Goal: Task Accomplishment & Management: Complete application form

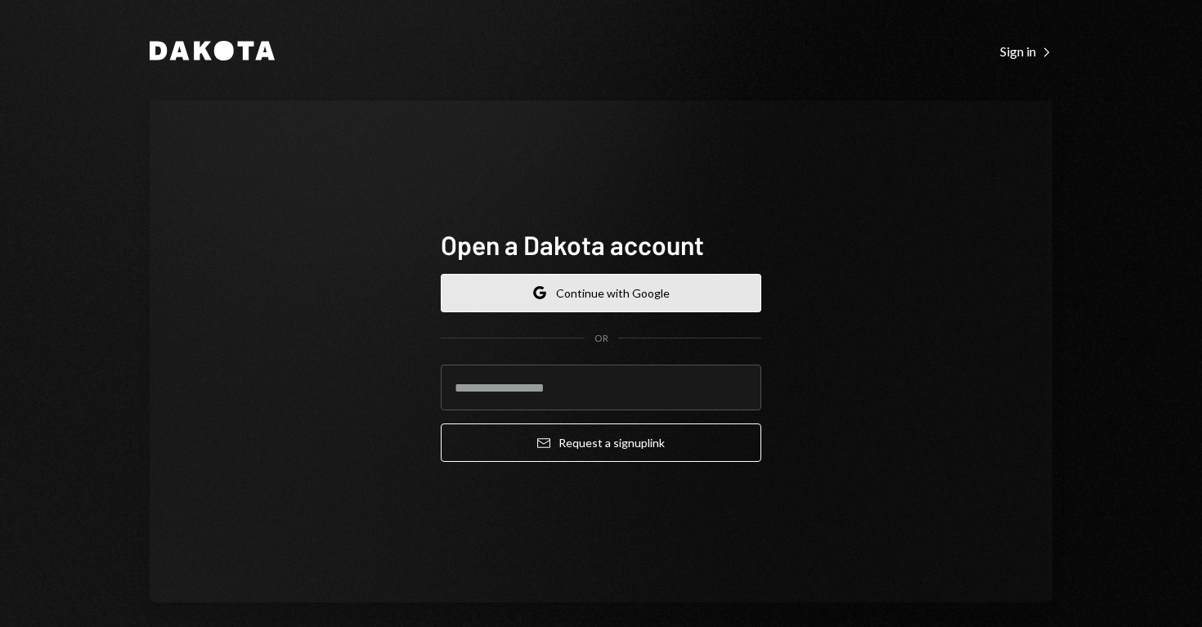
click at [601, 303] on button "Google Continue with Google" at bounding box center [601, 293] width 321 height 38
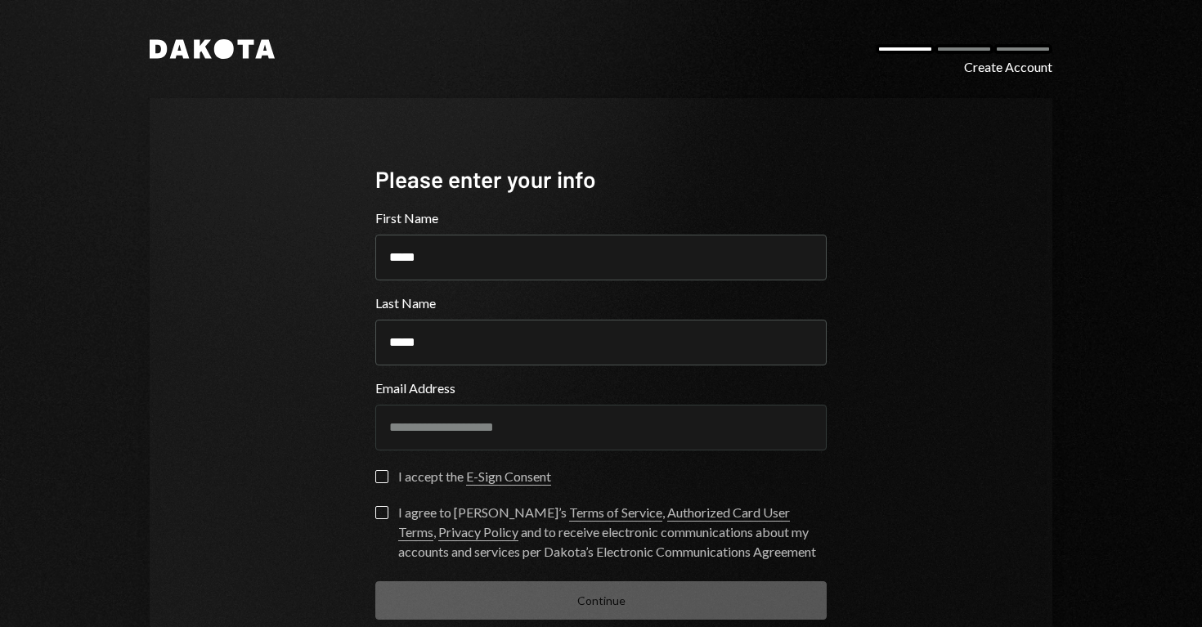
scroll to position [97, 0]
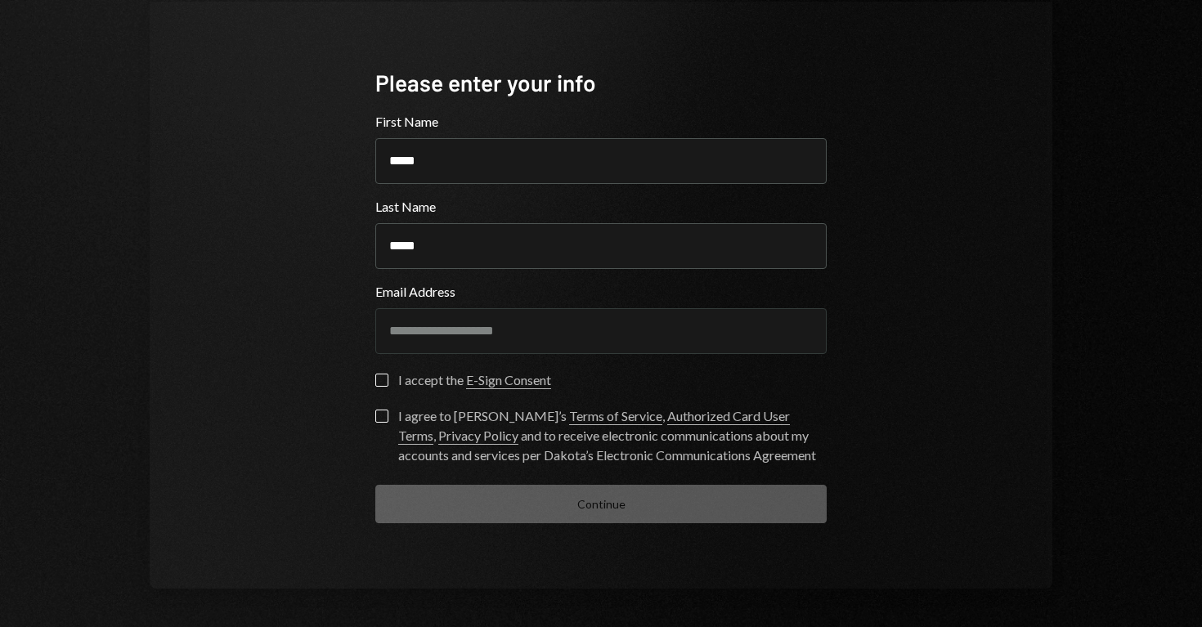
click at [378, 378] on button "I accept the E-Sign Consent" at bounding box center [381, 380] width 13 height 13
click at [377, 417] on button "I agree to [PERSON_NAME]’s Terms of Service , Authorized Card User Terms , Priv…" at bounding box center [381, 416] width 13 height 13
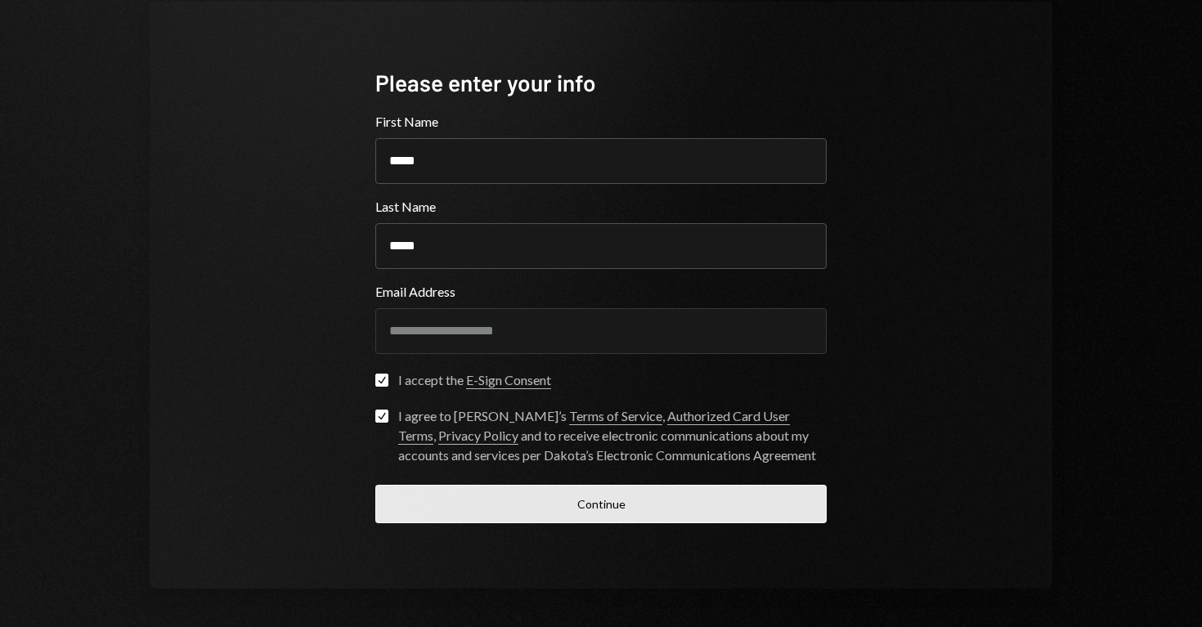
click at [488, 509] on button "Continue" at bounding box center [600, 504] width 451 height 38
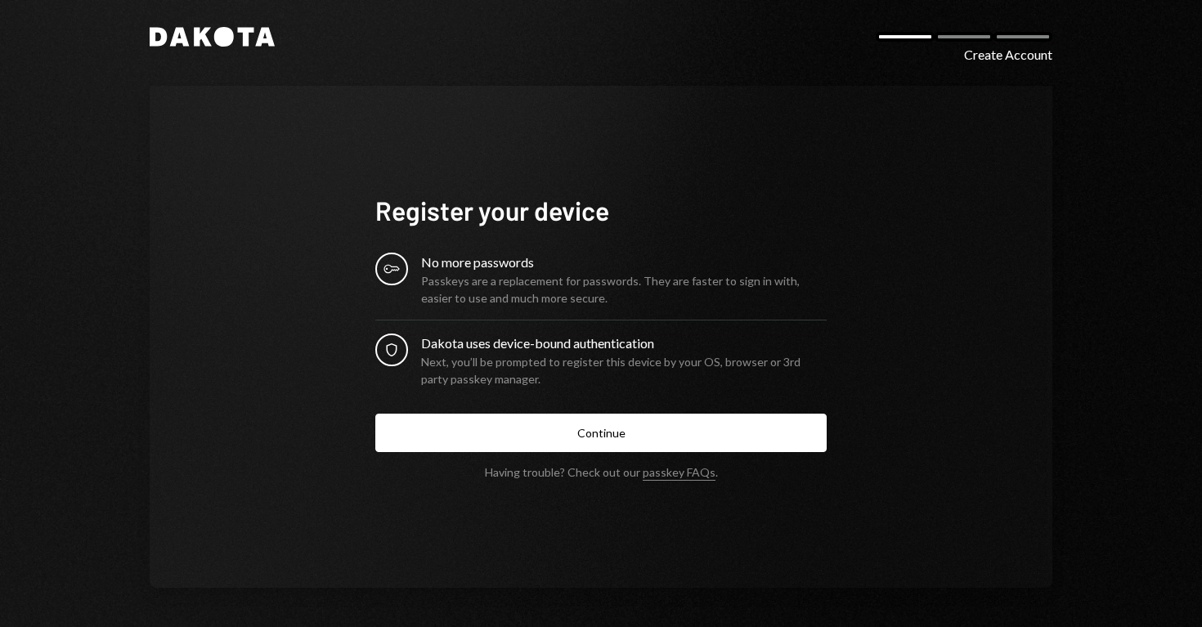
scroll to position [11, 0]
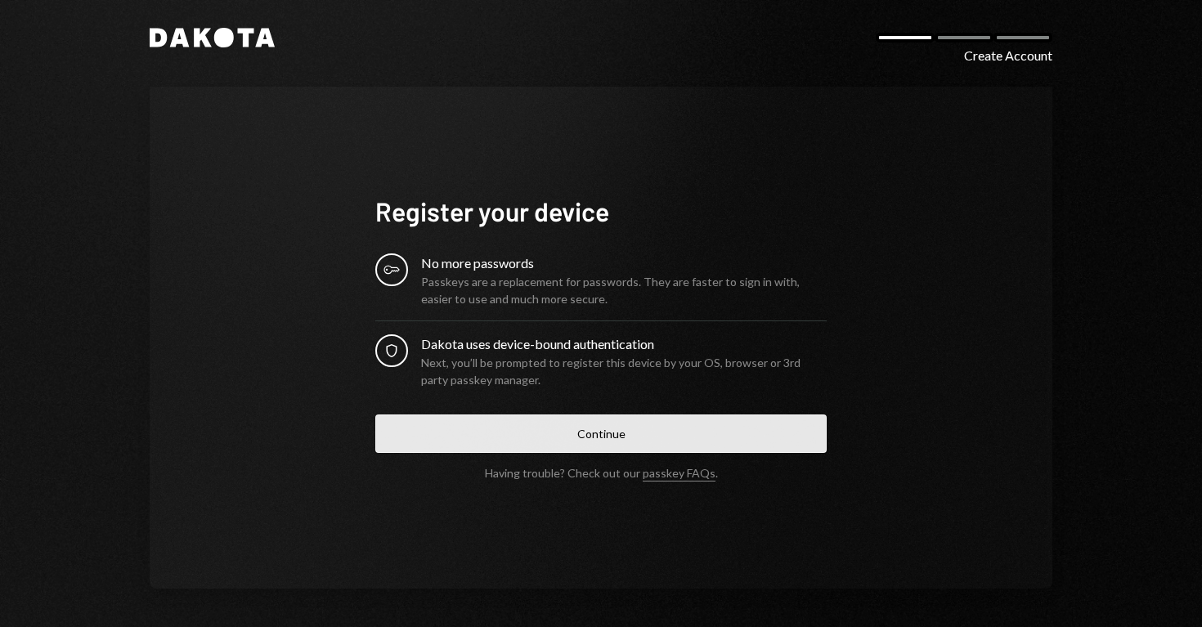
click at [601, 436] on button "Continue" at bounding box center [600, 434] width 451 height 38
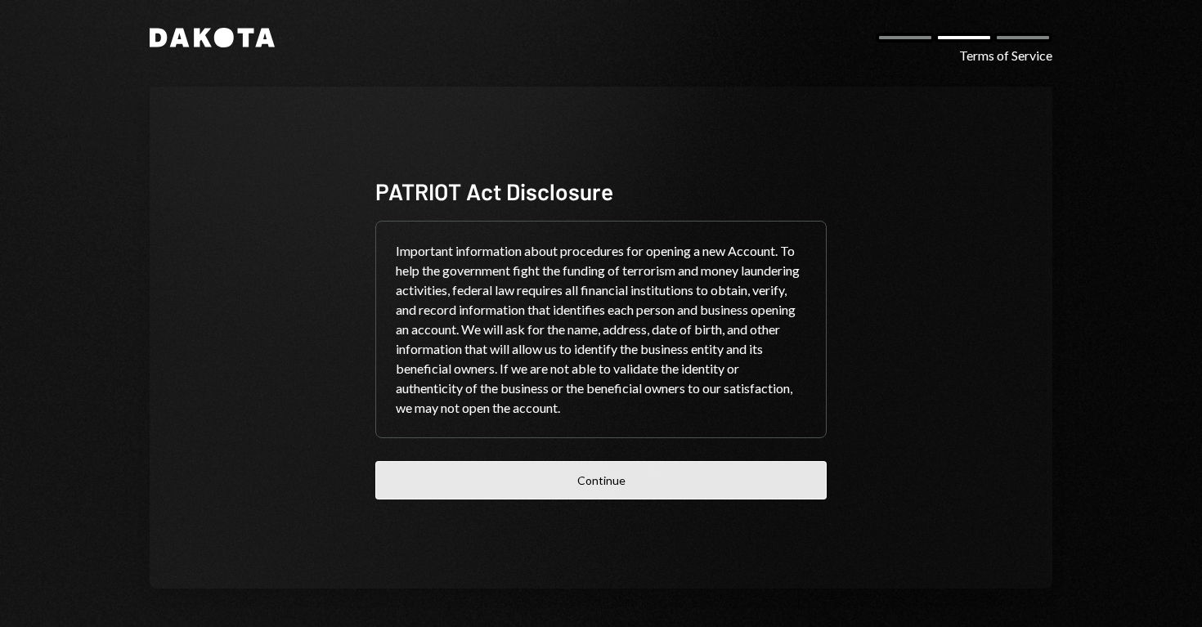
click at [589, 478] on button "Continue" at bounding box center [600, 480] width 451 height 38
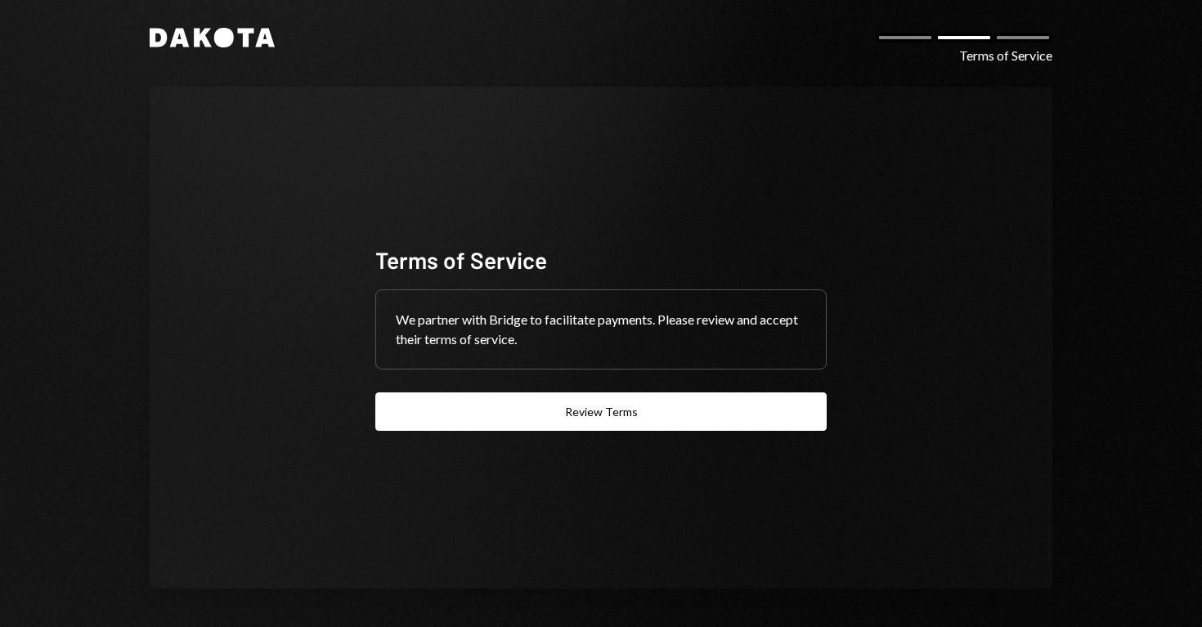
click at [591, 435] on div "Terms of Service We partner with Bridge to facilitate payments. Please review a…" at bounding box center [601, 337] width 491 height 317
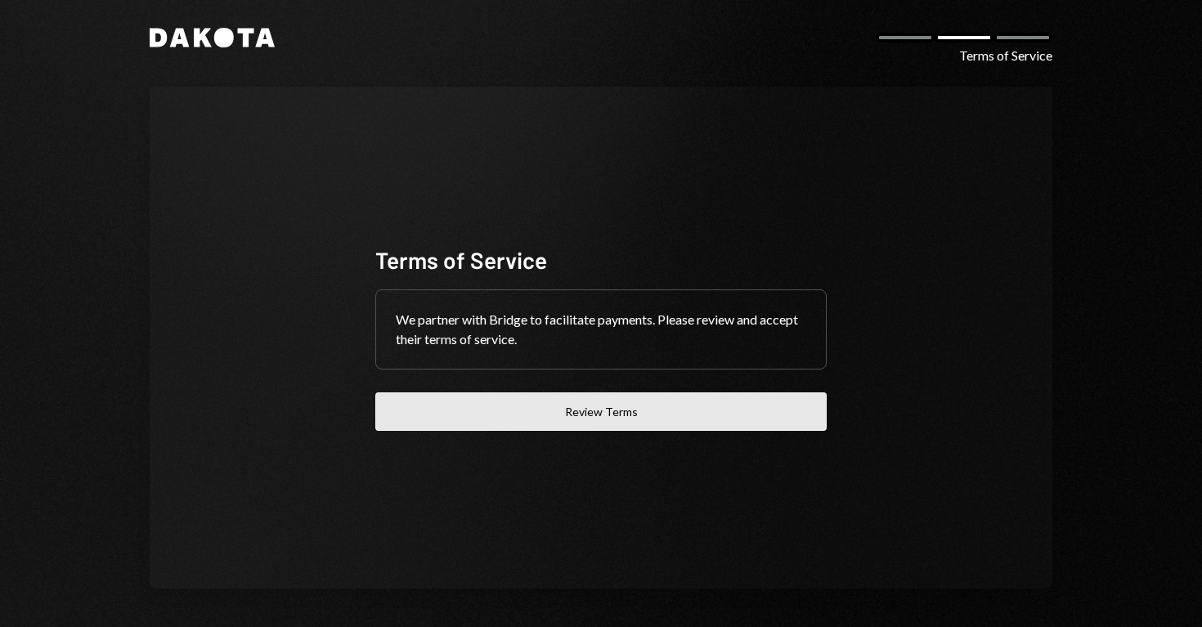
click at [591, 424] on button "Review Terms" at bounding box center [600, 412] width 451 height 38
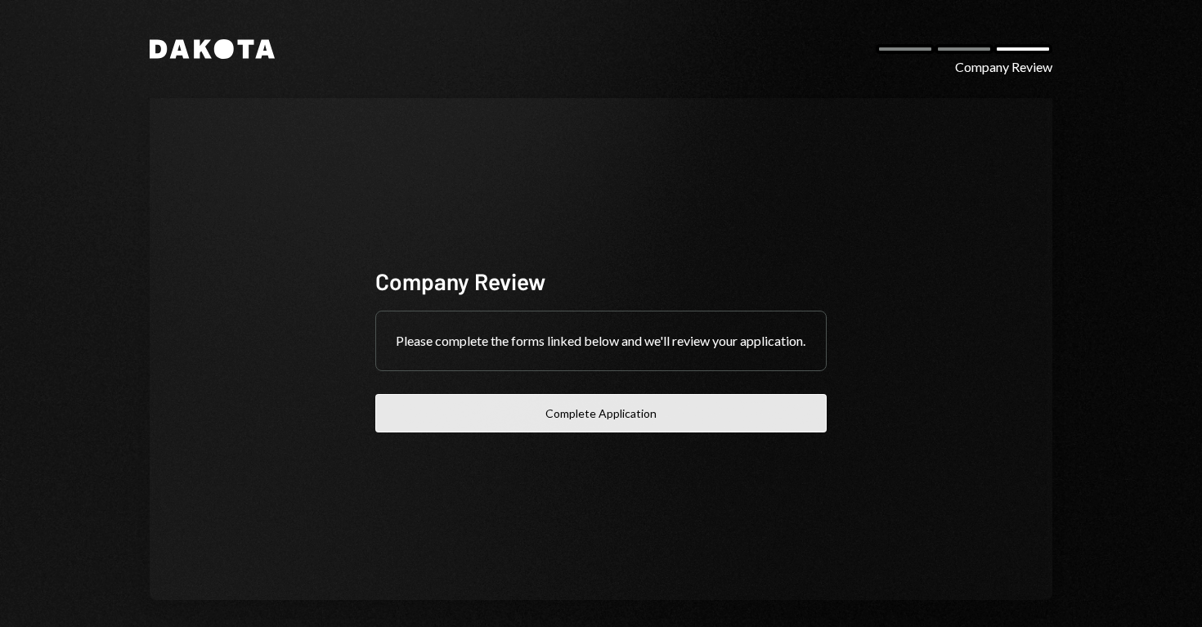
click at [595, 433] on button "Complete Application" at bounding box center [600, 413] width 451 height 38
